Goal: Information Seeking & Learning: Learn about a topic

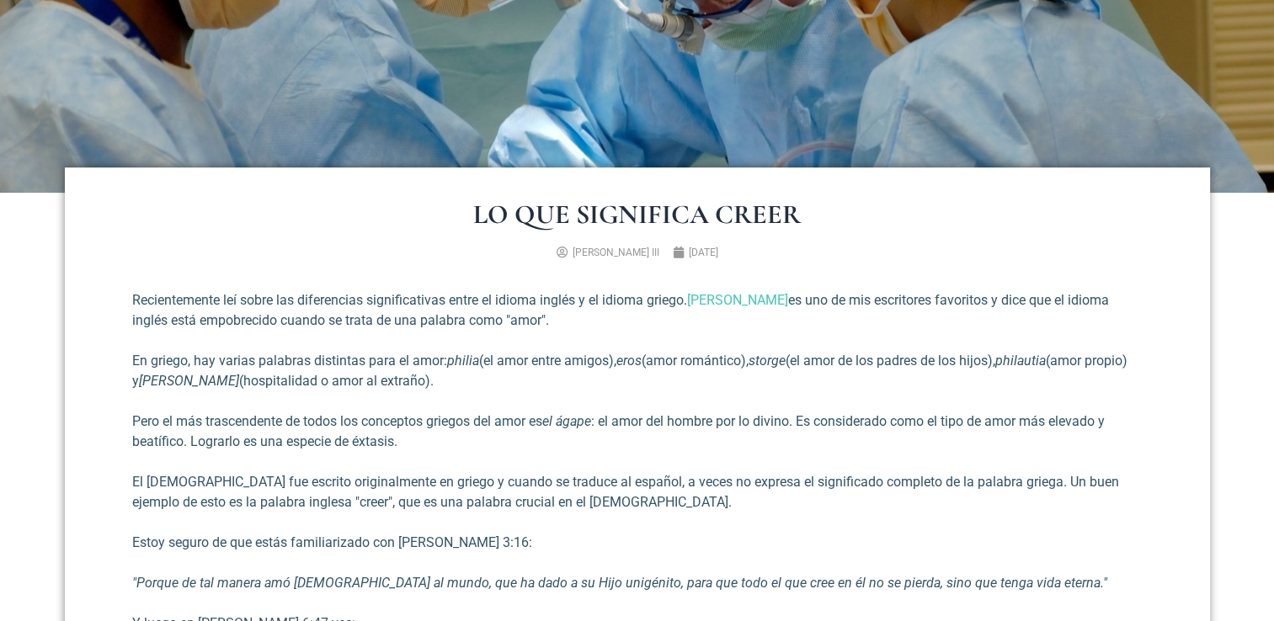
scroll to position [451, 0]
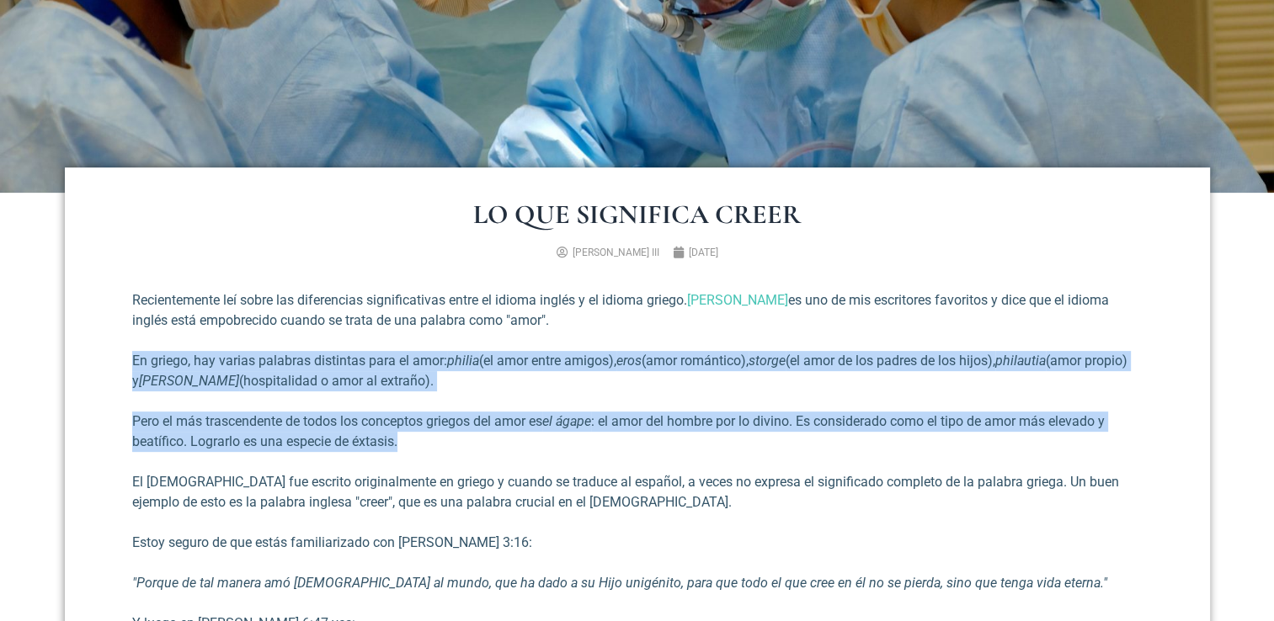
drag, startPoint x: 410, startPoint y: 439, endPoint x: 130, endPoint y: 353, distance: 292.6
copy div "En griego, hay varias palabras distintas para el amor: [PERSON_NAME] (el amor e…"
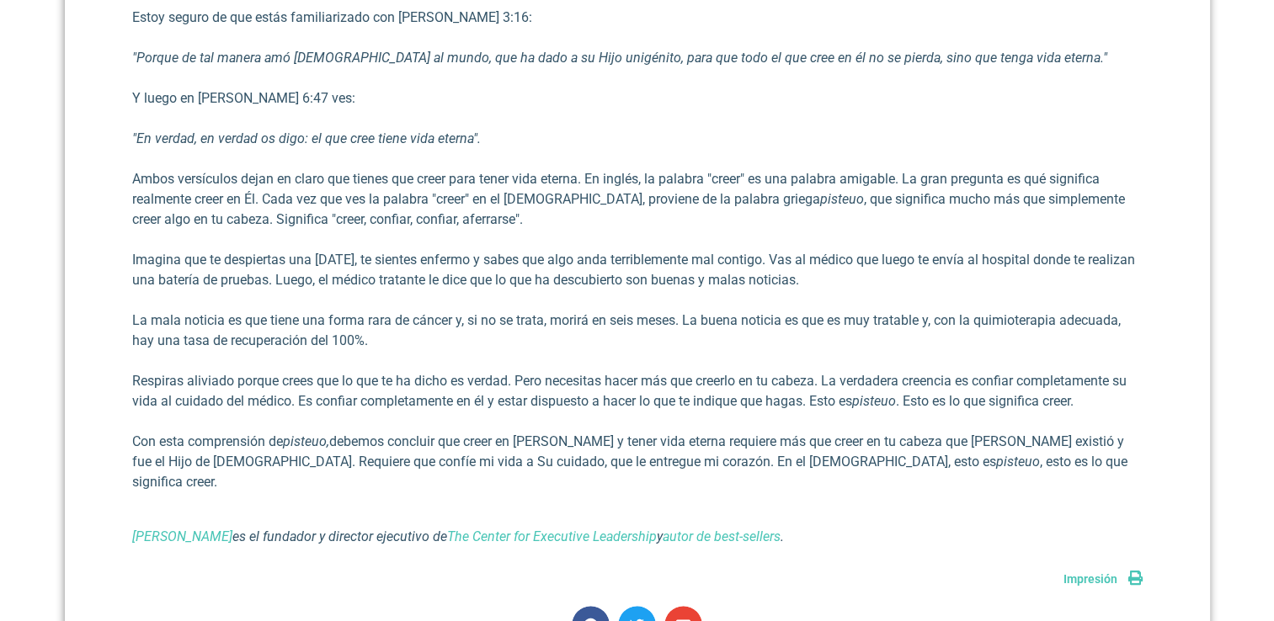
scroll to position [983, 0]
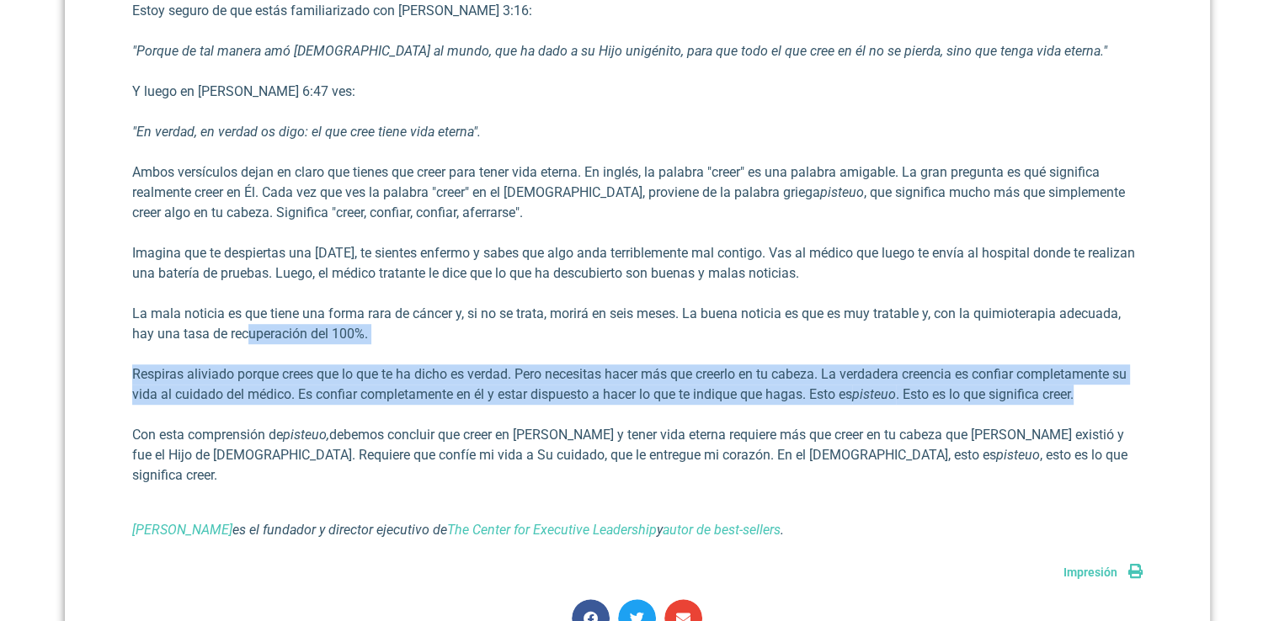
drag, startPoint x: 1084, startPoint y: 396, endPoint x: 247, endPoint y: 327, distance: 839.6
click at [247, 327] on div "Recientemente leí sobre las diferencias significativas entre el idioma inglés y…" at bounding box center [637, 149] width 1010 height 782
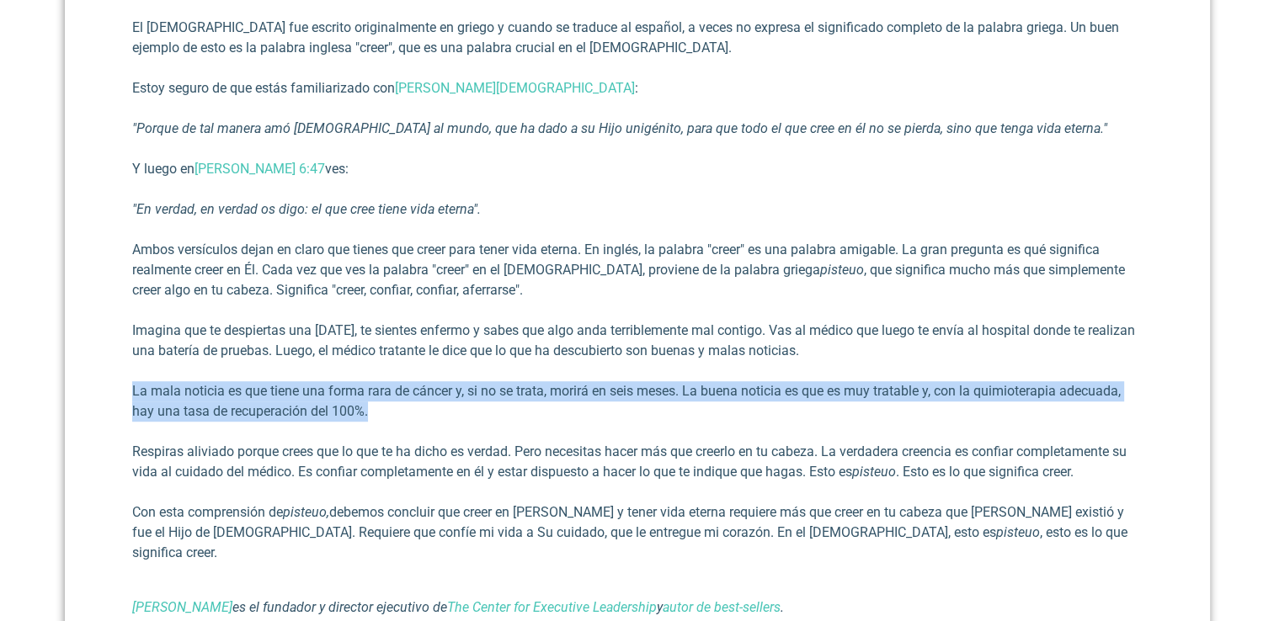
scroll to position [911, 0]
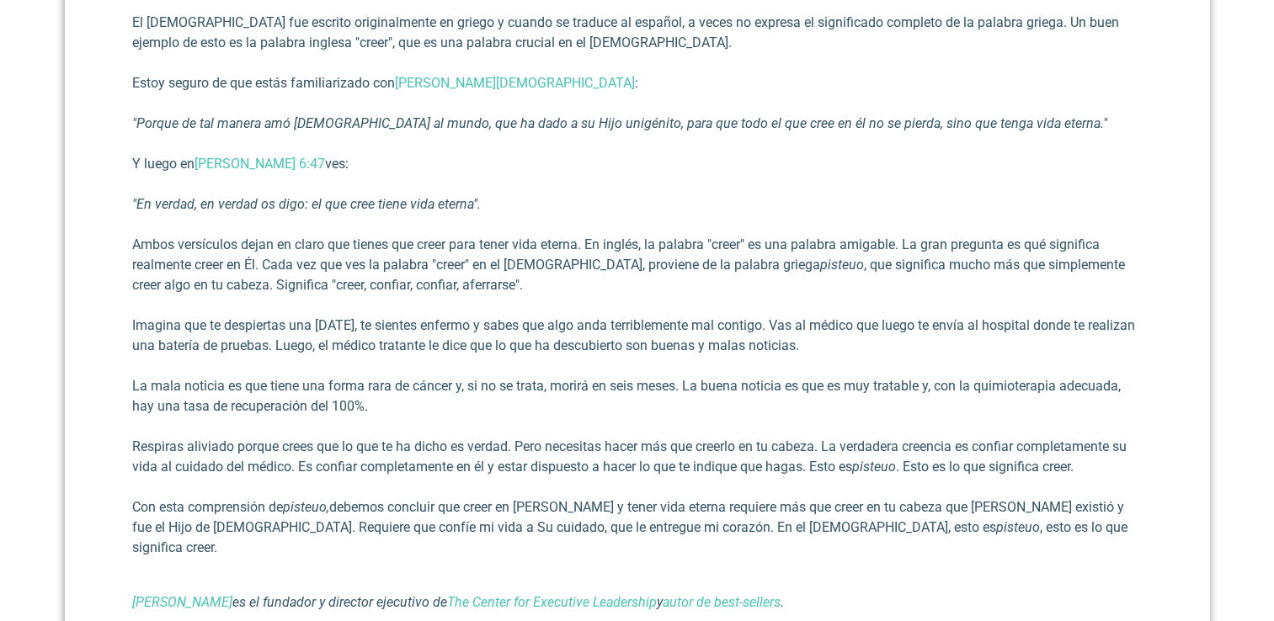
click at [1092, 469] on p "Respiras aliviado porque crees que lo que te ha dicho es verdad. Pero necesitas…" at bounding box center [637, 457] width 1010 height 40
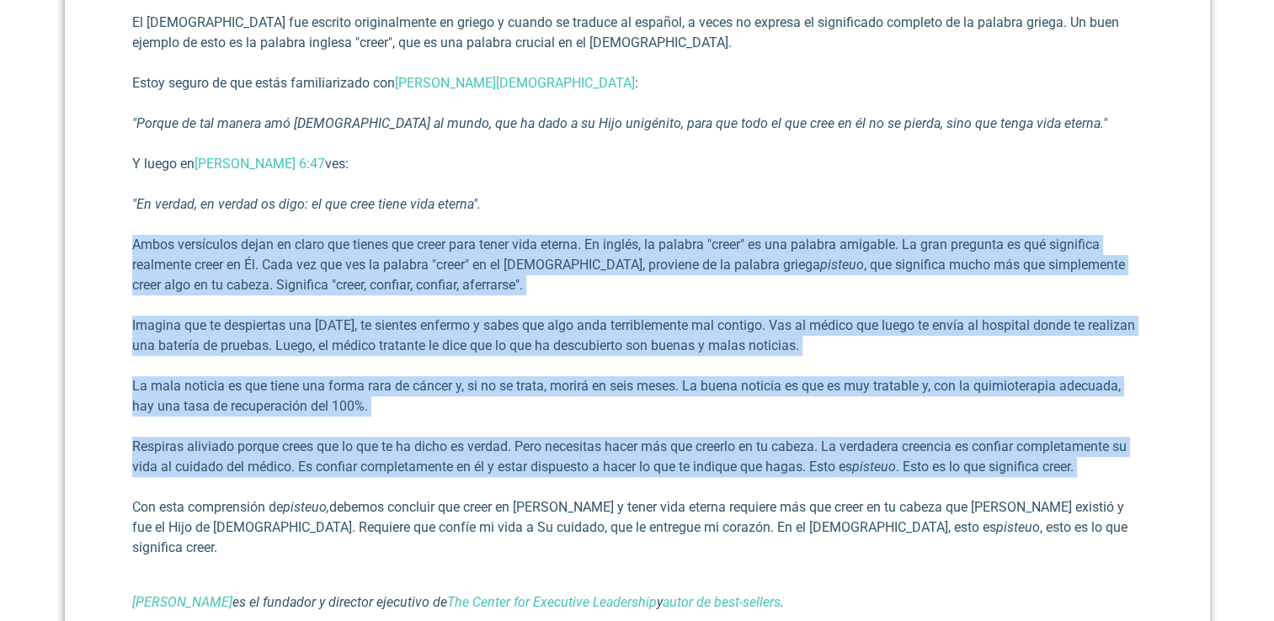
drag, startPoint x: 1092, startPoint y: 469, endPoint x: 131, endPoint y: 248, distance: 985.5
click at [132, 248] on div "I was recently reading about the significant differences between the English la…" at bounding box center [637, 222] width 1010 height 782
copy div "Lorem ipsumdolor sitam co adipi eli seddoe tem incid utla etdol magn aliqua. En…"
